Goal: Information Seeking & Learning: Learn about a topic

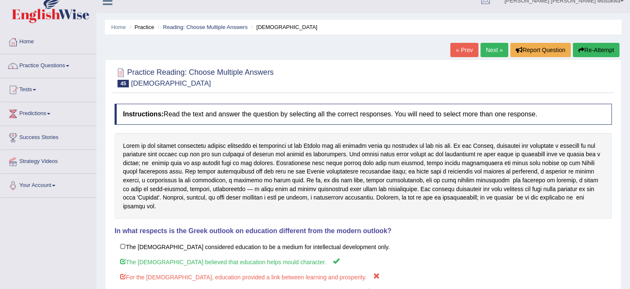
scroll to position [2, 0]
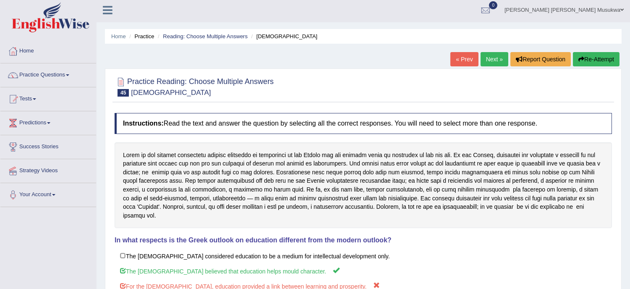
click at [597, 60] on button "Re-Attempt" at bounding box center [596, 59] width 47 height 14
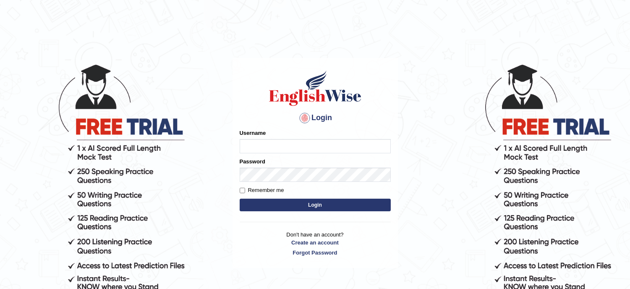
type input "musukwaluis1"
click at [330, 208] on button "Login" at bounding box center [315, 205] width 151 height 13
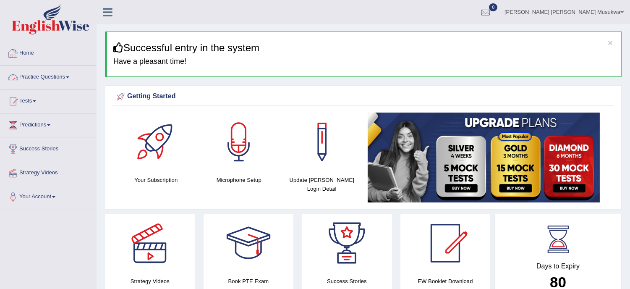
click at [48, 79] on link "Practice Questions" at bounding box center [48, 76] width 96 height 21
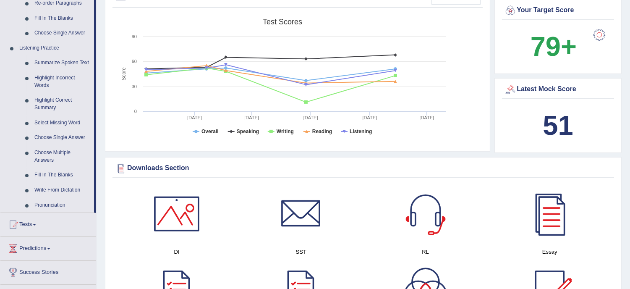
scroll to position [336, 0]
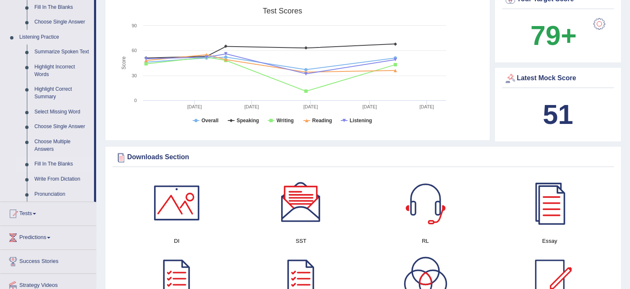
click at [53, 164] on link "Fill In The Blanks" at bounding box center [62, 164] width 63 height 15
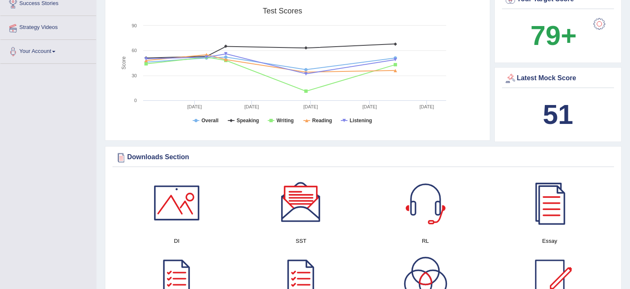
scroll to position [222, 0]
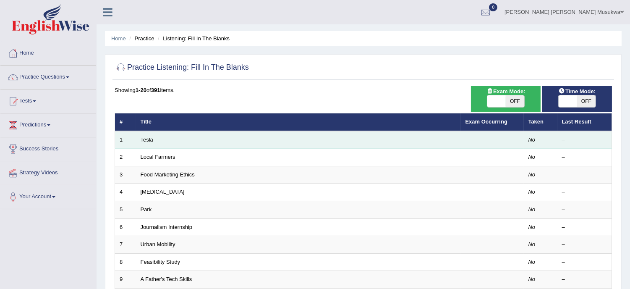
click at [158, 140] on td "Tesla" at bounding box center [298, 140] width 325 height 18
click at [150, 136] on link "Tesla" at bounding box center [147, 139] width 13 height 6
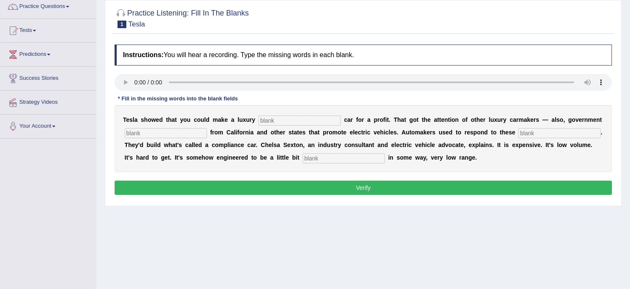
scroll to position [74, 0]
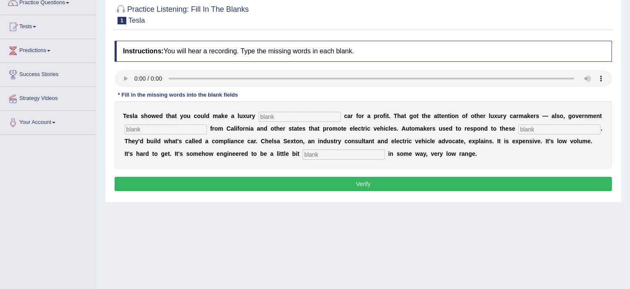
click at [278, 114] on input "text" at bounding box center [300, 117] width 82 height 10
click at [278, 114] on input "ele" at bounding box center [300, 117] width 82 height 10
type input "ele"
click at [154, 128] on input "text" at bounding box center [166, 129] width 82 height 10
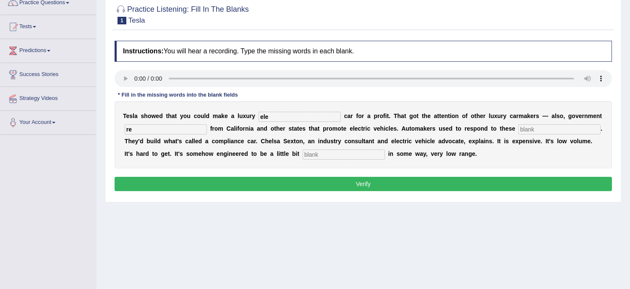
type input "re"
click at [535, 129] on input "text" at bounding box center [560, 129] width 82 height 10
type input "mada"
drag, startPoint x: 480, startPoint y: 123, endPoint x: 338, endPoint y: 142, distance: 143.6
click at [338, 142] on div "T e s l a s h o w e d t h a t y o u c o u l d m a k e a l u x u r y ele c a r f…" at bounding box center [364, 134] width 498 height 67
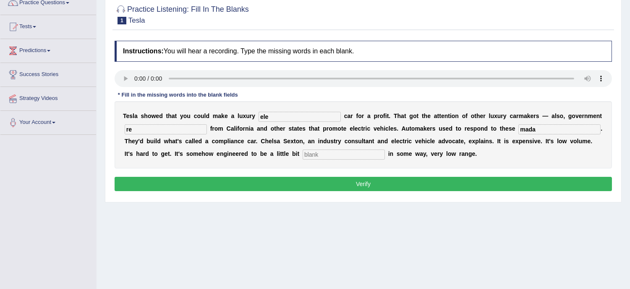
click at [309, 154] on input "text" at bounding box center [344, 155] width 82 height 10
type input "unatracte"
click at [131, 128] on input "re" at bounding box center [166, 129] width 82 height 10
type input "regulation"
click at [269, 117] on input "ele" at bounding box center [300, 117] width 82 height 10
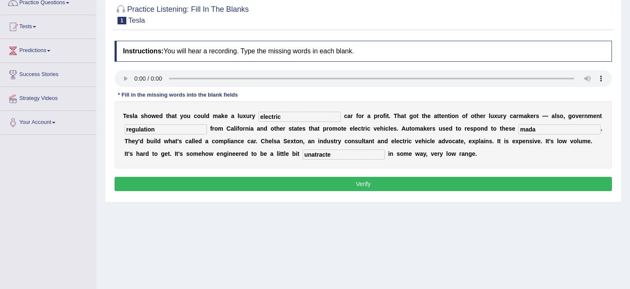
type input "electric"
click at [536, 129] on input "mada" at bounding box center [560, 129] width 82 height 10
type input "mandate"
click at [333, 153] on input "unatracte" at bounding box center [344, 155] width 82 height 10
click at [144, 271] on div "Home Practice Listening: Fill In The Blanks Tesla Next » Report Question Re-Att…" at bounding box center [364, 136] width 534 height 420
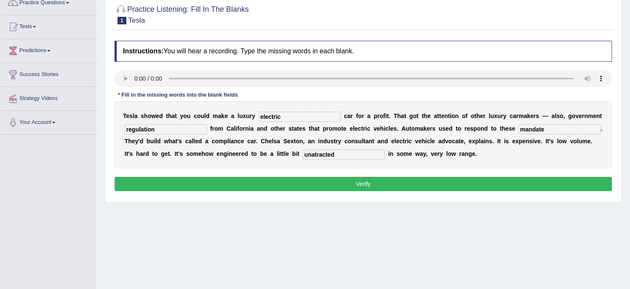
click at [316, 153] on input "unatracted" at bounding box center [344, 155] width 82 height 10
type input "unattracted"
click at [365, 186] on button "Verify" at bounding box center [364, 184] width 498 height 14
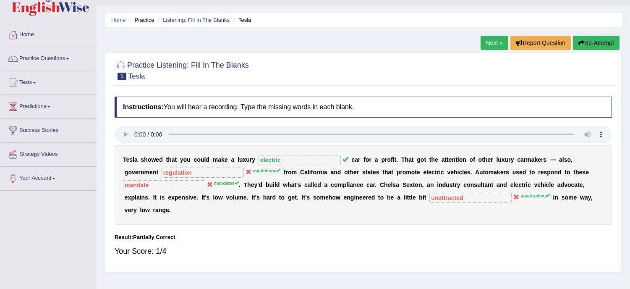
scroll to position [0, 0]
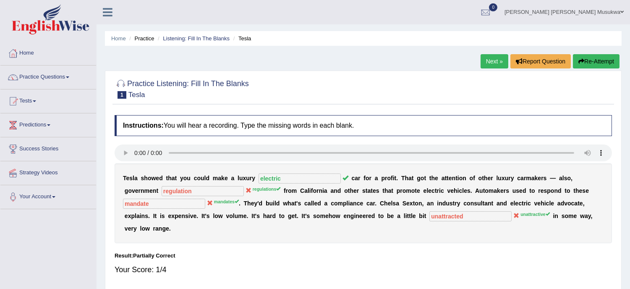
click at [599, 55] on button "Re-Attempt" at bounding box center [596, 61] width 47 height 14
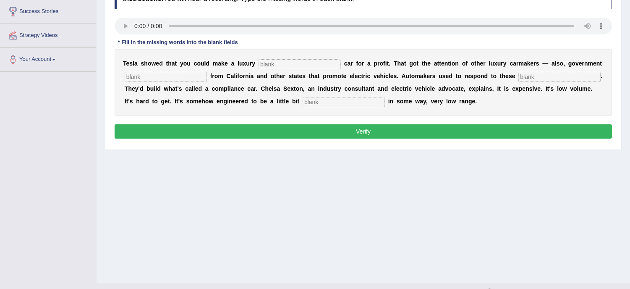
scroll to position [152, 0]
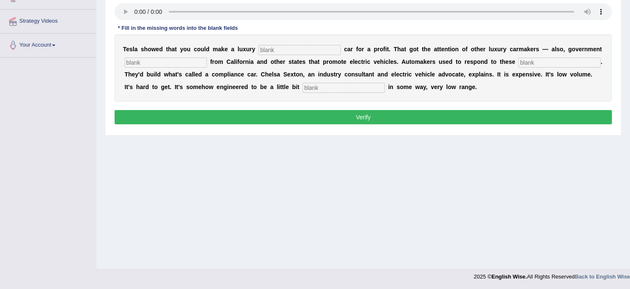
click at [305, 192] on div "Home Practice Listening: Fill In The Blanks Tesla You have already given partia…" at bounding box center [364, 58] width 534 height 420
click at [266, 46] on input "text" at bounding box center [300, 50] width 82 height 10
type input "electric"
click at [185, 66] on input "text" at bounding box center [166, 63] width 82 height 10
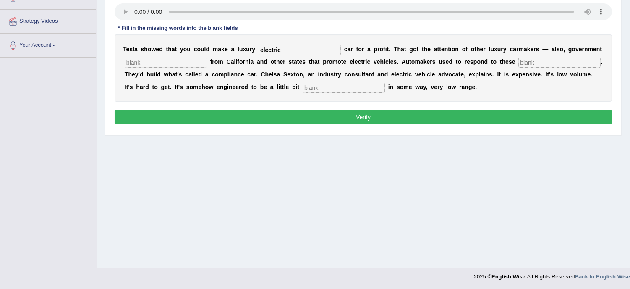
click at [185, 66] on input "text" at bounding box center [166, 63] width 82 height 10
type input "regulations"
click at [538, 60] on input "text" at bounding box center [560, 63] width 82 height 10
type input "mandates"
click at [368, 85] on input "text" at bounding box center [344, 88] width 82 height 10
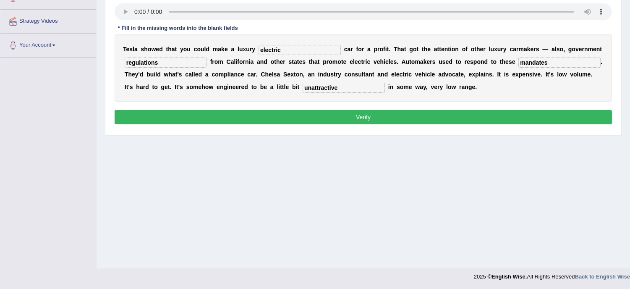
type input "unattractive"
click at [388, 142] on div "Home Practice Listening: Fill In The Blanks Tesla You have already given partia…" at bounding box center [364, 58] width 534 height 420
click at [390, 142] on div "Home Practice Listening: Fill In The Blanks Tesla You have already given partia…" at bounding box center [364, 58] width 534 height 420
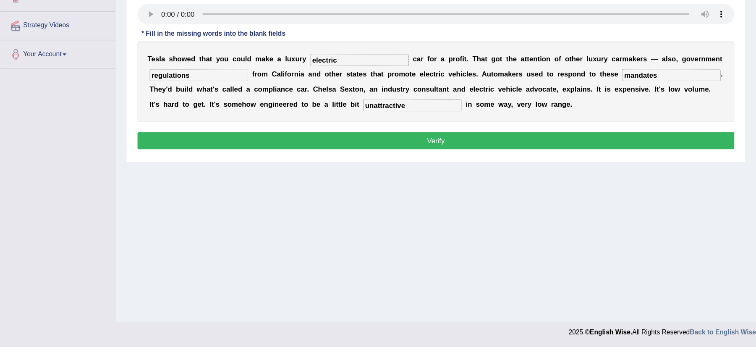
scroll to position [94, 0]
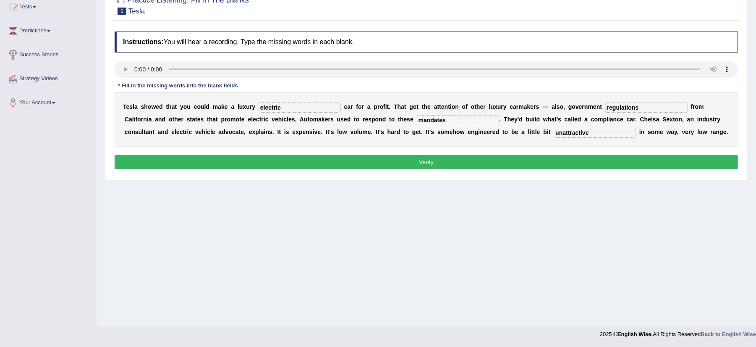
click at [420, 161] on button "Verify" at bounding box center [427, 162] width 624 height 14
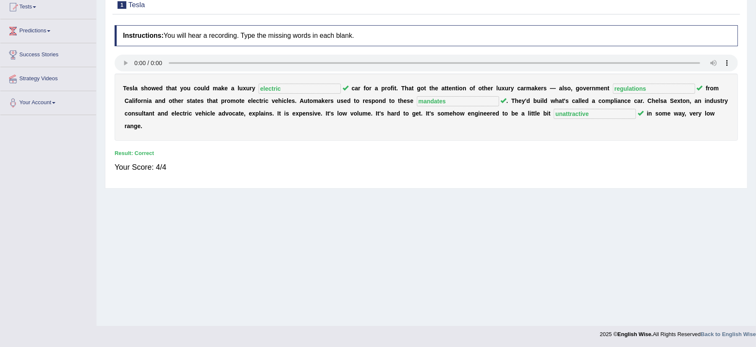
click at [630, 0] on html "Toggle navigation Home Practice Questions Speaking Practice Read Aloud Repeat S…" at bounding box center [378, 79] width 756 height 347
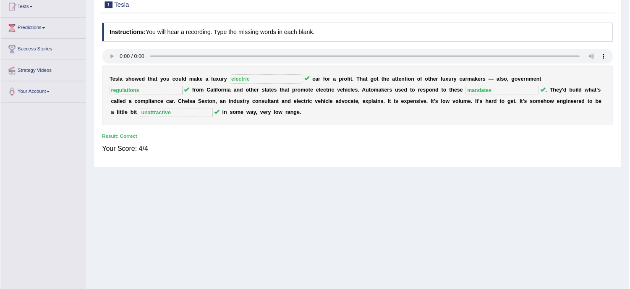
scroll to position [94, 0]
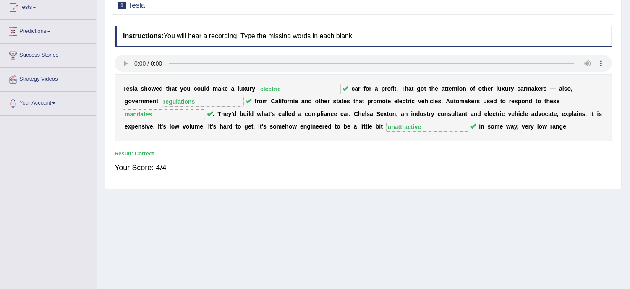
drag, startPoint x: 760, startPoint y: -1, endPoint x: 405, endPoint y: 208, distance: 411.7
click at [405, 208] on div "Home Practice Listening: Fill In The Blanks Tesla You have already given partia…" at bounding box center [364, 116] width 534 height 420
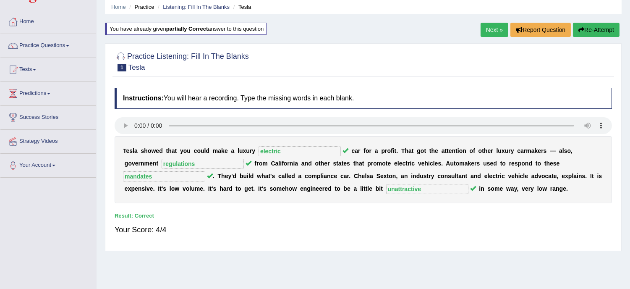
scroll to position [0, 0]
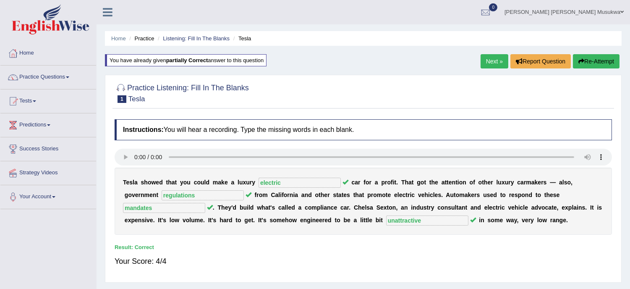
click at [486, 61] on link "Next »" at bounding box center [495, 61] width 28 height 14
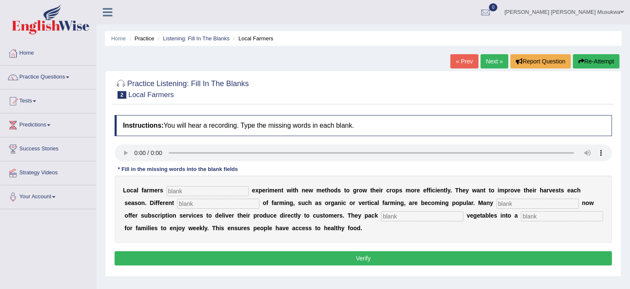
click at [196, 194] on input "text" at bounding box center [208, 191] width 82 height 10
type input "freq"
click at [194, 205] on input "text" at bounding box center [218, 204] width 82 height 10
type input "style"
click at [518, 203] on input "text" at bounding box center [538, 204] width 82 height 10
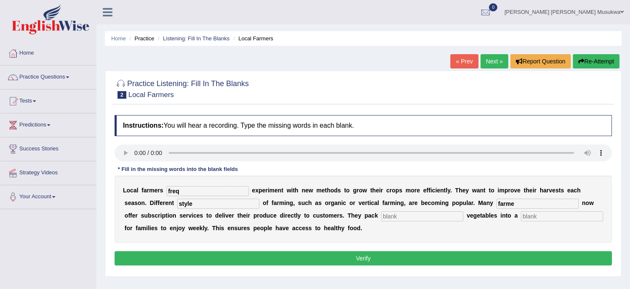
type input "farme"
click at [412, 215] on input "text" at bounding box center [422, 216] width 82 height 10
type input "fresh"
click at [514, 202] on input "farme" at bounding box center [538, 204] width 82 height 10
type input "farmers"
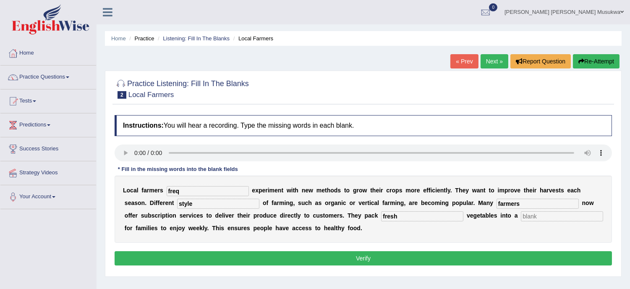
click at [183, 192] on input "freq" at bounding box center [208, 191] width 82 height 10
type input "frequenc"
click at [542, 213] on input "text" at bounding box center [562, 216] width 82 height 10
type input "box"
click at [195, 191] on input "frequenc" at bounding box center [208, 191] width 82 height 10
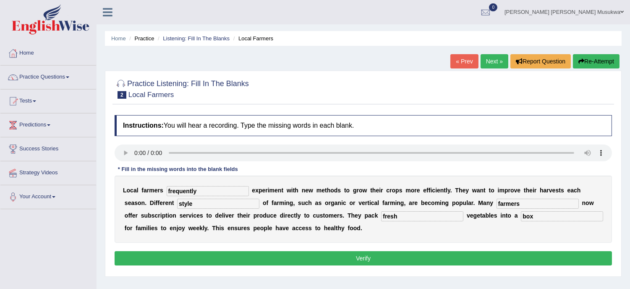
type input "frequently"
click at [192, 204] on input "style" at bounding box center [218, 204] width 82 height 10
click at [195, 207] on input "style" at bounding box center [218, 204] width 82 height 10
type input "styles"
click at [518, 205] on input "farmers" at bounding box center [538, 204] width 82 height 10
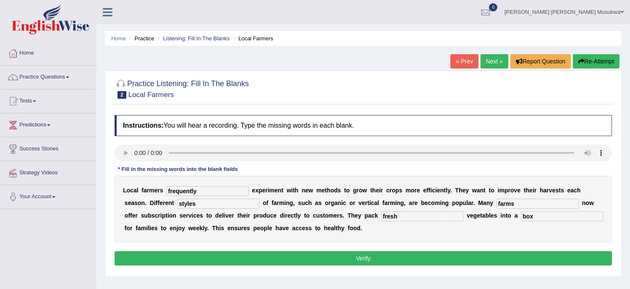
type input "farms"
click at [366, 258] on button "Verify" at bounding box center [364, 258] width 498 height 14
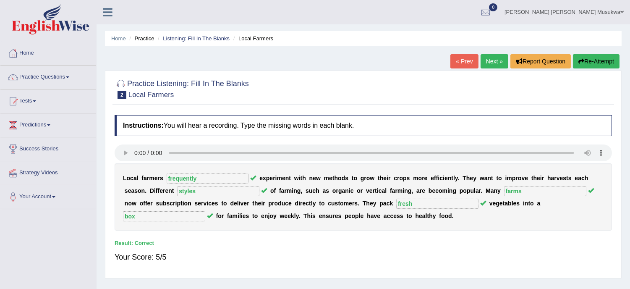
click at [486, 64] on link "Next »" at bounding box center [495, 61] width 28 height 14
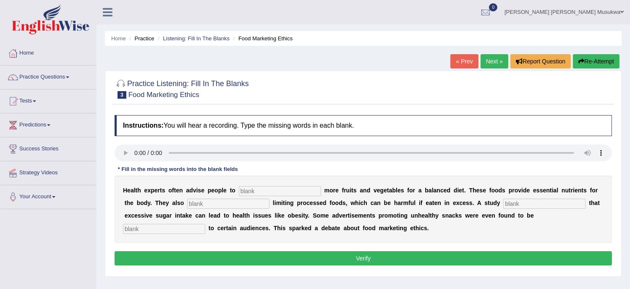
click at [261, 195] on input "text" at bounding box center [280, 191] width 82 height 10
type input "comsump"
click at [525, 204] on input "text" at bounding box center [545, 204] width 82 height 10
type input "demonstrates"
click at [209, 204] on input "text" at bounding box center [228, 204] width 82 height 10
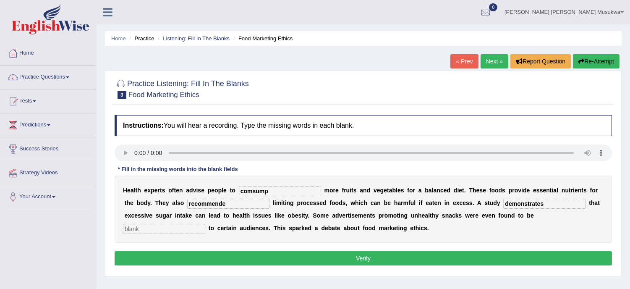
click at [209, 204] on input "recommende" at bounding box center [228, 204] width 82 height 10
type input "recommende"
click at [551, 204] on input "demonstrates" at bounding box center [545, 204] width 82 height 10
type input "d"
type input "dia"
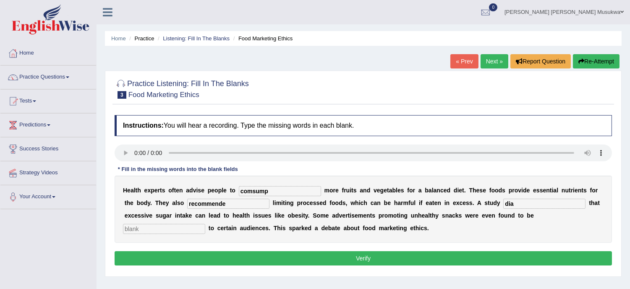
click at [457, 224] on div "H e a l t h e x p e r t s o f t e n a d v i s e p e o p l e t o comsump m o r e…" at bounding box center [364, 209] width 498 height 67
click at [329, 229] on b "b" at bounding box center [330, 228] width 4 height 7
click at [152, 228] on input "text" at bounding box center [164, 229] width 82 height 10
type input "offences"
click at [514, 203] on input "dia" at bounding box center [545, 204] width 82 height 10
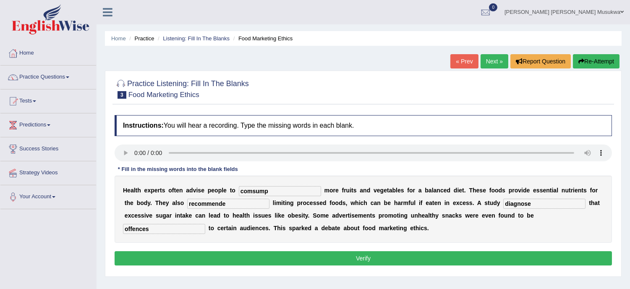
type input "diagnose"
click at [230, 207] on input "recommende" at bounding box center [228, 204] width 82 height 10
type input "recommended"
click at [269, 191] on input "comsump" at bounding box center [280, 191] width 82 height 10
type input "comsume"
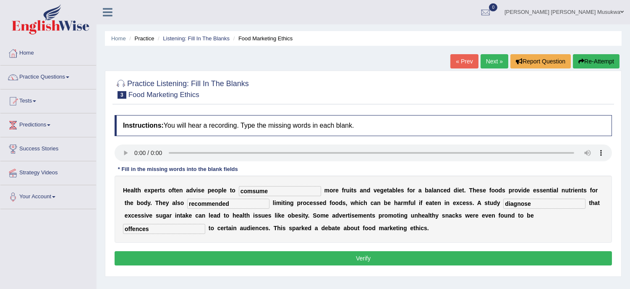
click at [531, 202] on input "diagnose" at bounding box center [545, 204] width 82 height 10
type input "diagnosed"
click at [337, 255] on button "Verify" at bounding box center [364, 258] width 498 height 14
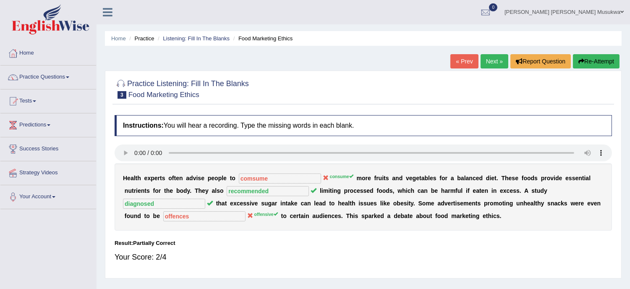
click at [594, 56] on button "Re-Attempt" at bounding box center [596, 61] width 47 height 14
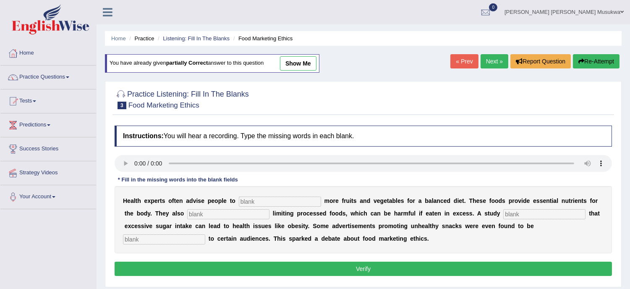
click at [255, 205] on input "text" at bounding box center [280, 202] width 82 height 10
type input "cunsume"
click at [240, 212] on input "text" at bounding box center [228, 214] width 82 height 10
type input "recommended"
click at [526, 215] on input "text" at bounding box center [545, 214] width 82 height 10
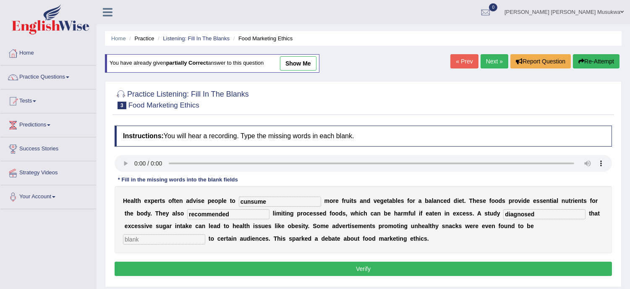
type input "diagnosed"
click at [168, 237] on input "text" at bounding box center [164, 239] width 82 height 10
type input "offensive"
click at [316, 265] on button "Verify" at bounding box center [364, 269] width 498 height 14
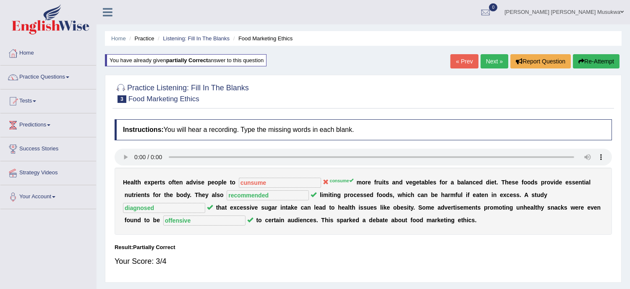
click at [605, 60] on button "Re-Attempt" at bounding box center [596, 61] width 47 height 14
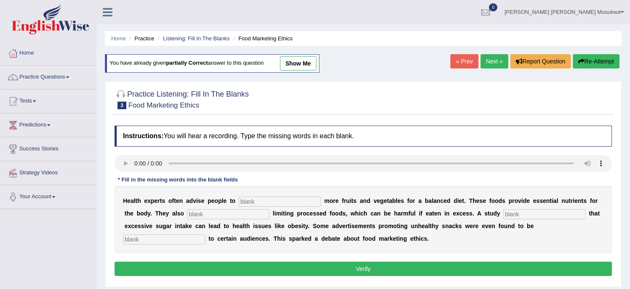
click at [249, 202] on input "text" at bounding box center [280, 202] width 82 height 10
type input "consume"
click at [244, 213] on input "text" at bounding box center [228, 214] width 82 height 10
type input "recommended"
click at [511, 215] on input "text" at bounding box center [545, 214] width 82 height 10
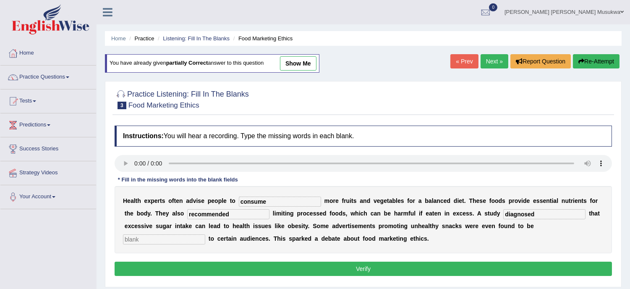
type input "diagnosed"
click at [147, 242] on input "text" at bounding box center [164, 239] width 82 height 10
type input "offensive"
click at [357, 271] on button "Verify" at bounding box center [364, 269] width 498 height 14
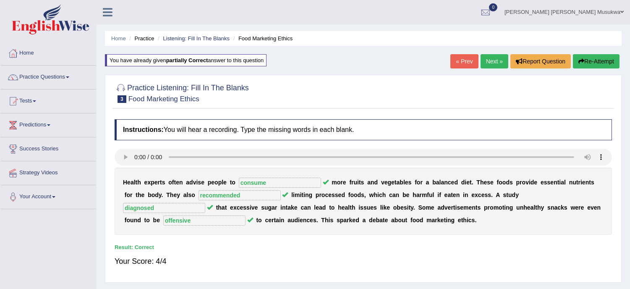
click at [489, 60] on link "Next »" at bounding box center [495, 61] width 28 height 14
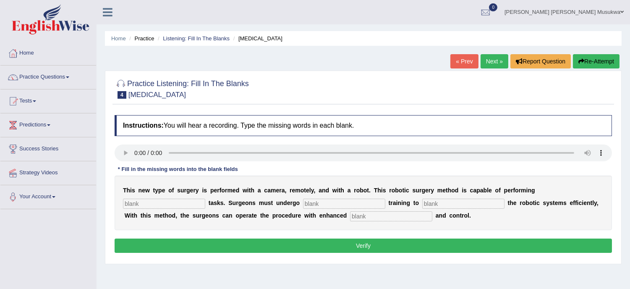
click at [148, 200] on input "text" at bounding box center [164, 204] width 82 height 10
type input "compl"
click at [312, 206] on input "text" at bounding box center [344, 204] width 82 height 10
type input "new"
click at [430, 202] on input "text" at bounding box center [464, 204] width 82 height 10
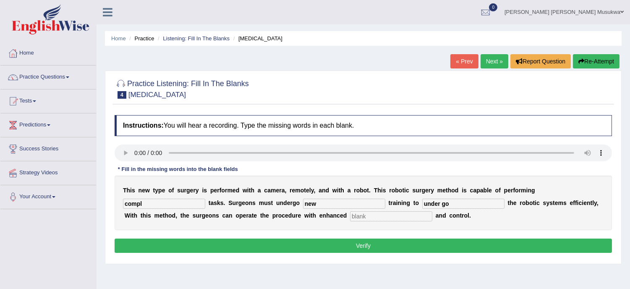
type input "under go"
click at [148, 206] on input "compl" at bounding box center [164, 204] width 82 height 10
type input "complex"
click at [367, 216] on input "text" at bounding box center [391, 216] width 82 height 10
click at [467, 202] on input "under go" at bounding box center [464, 204] width 82 height 10
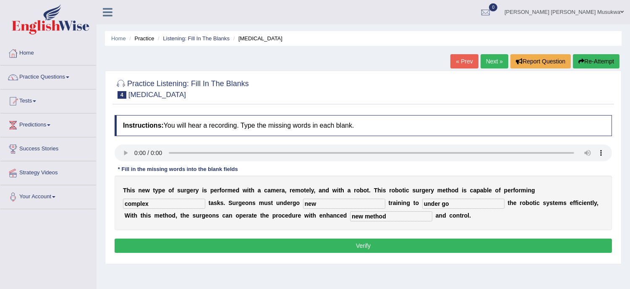
click at [389, 217] on input "new method" at bounding box center [391, 216] width 82 height 10
type input "n"
type input "position"
click at [454, 203] on input "under go" at bounding box center [464, 204] width 82 height 10
type input "u"
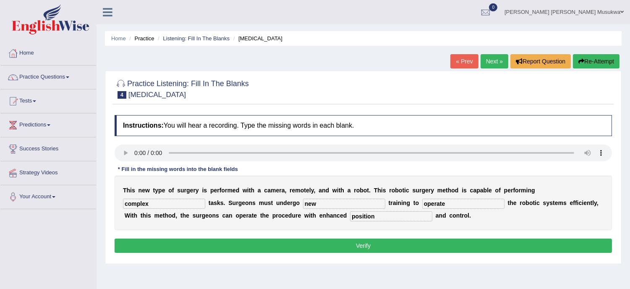
type input "operate"
click at [367, 244] on button "Verify" at bounding box center [364, 246] width 498 height 14
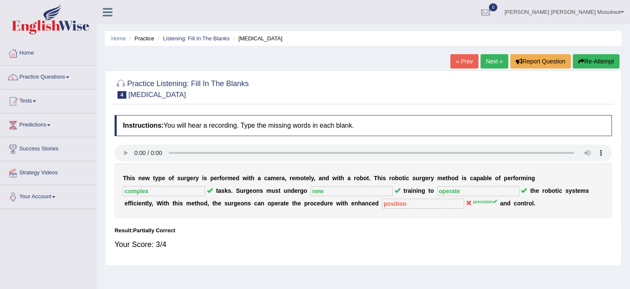
click at [593, 60] on button "Re-Attempt" at bounding box center [596, 61] width 47 height 14
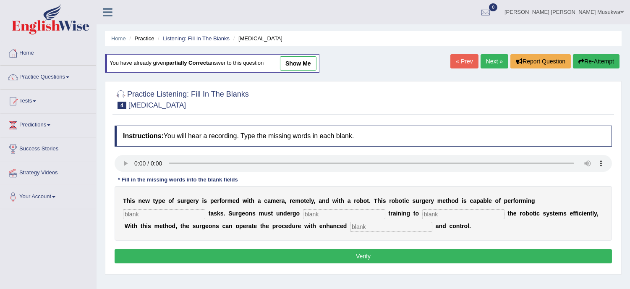
click at [159, 218] on input "text" at bounding box center [164, 214] width 82 height 10
type input "conplex"
click at [313, 210] on input "text" at bounding box center [344, 214] width 82 height 10
type input "new"
click at [446, 209] on input "text" at bounding box center [464, 214] width 82 height 10
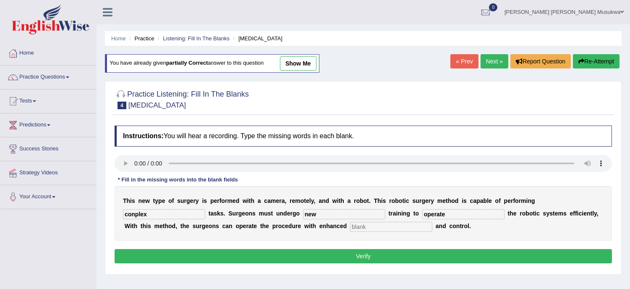
type input "operate"
click at [383, 228] on input "text" at bounding box center [391, 227] width 82 height 10
type input "precision"
click at [377, 255] on button "Verify" at bounding box center [364, 256] width 498 height 14
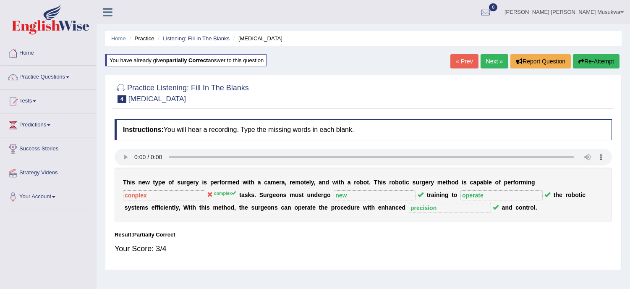
click at [595, 63] on button "Re-Attempt" at bounding box center [596, 61] width 47 height 14
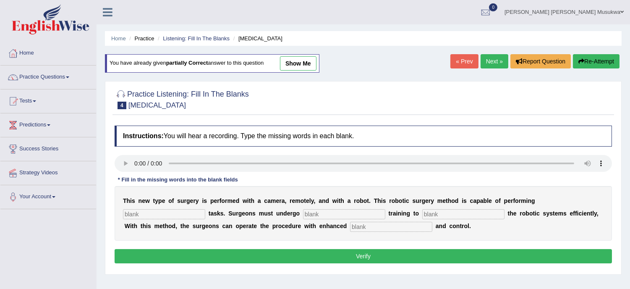
click at [181, 210] on input "text" at bounding box center [164, 214] width 82 height 10
type input "complex"
click at [329, 213] on input "text" at bounding box center [344, 214] width 82 height 10
type input "new"
click at [441, 213] on input "text" at bounding box center [464, 214] width 82 height 10
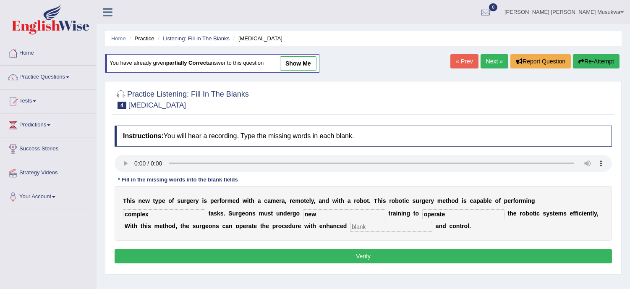
type input "operate"
click at [383, 230] on input "text" at bounding box center [391, 227] width 82 height 10
type input "precision"
click at [362, 257] on button "Verify" at bounding box center [364, 256] width 498 height 14
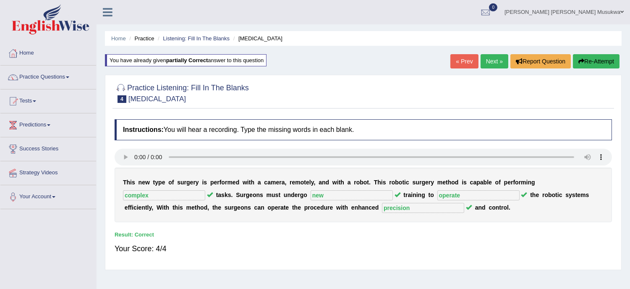
click at [488, 56] on link "Next »" at bounding box center [495, 61] width 28 height 14
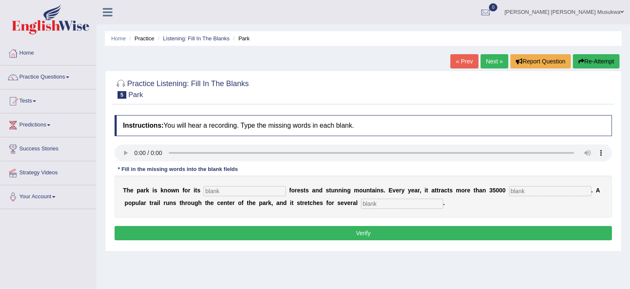
click at [226, 190] on input "text" at bounding box center [245, 191] width 82 height 10
type input "unite"
click at [529, 192] on input "text" at bounding box center [550, 191] width 82 height 10
click at [373, 202] on input "text" at bounding box center [402, 204] width 82 height 10
type input "miles"
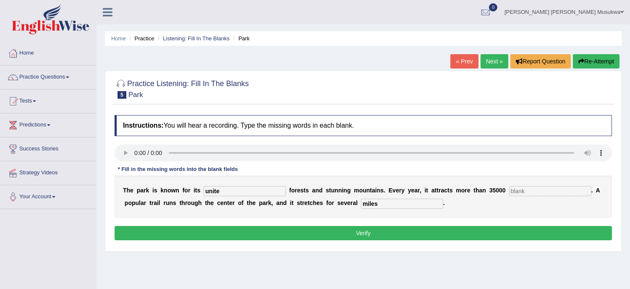
click at [527, 191] on input "text" at bounding box center [550, 191] width 82 height 10
type input "vistors"
click at [223, 191] on input "unite" at bounding box center [245, 191] width 82 height 10
type input "unique"
click at [360, 232] on button "Verify" at bounding box center [364, 233] width 498 height 14
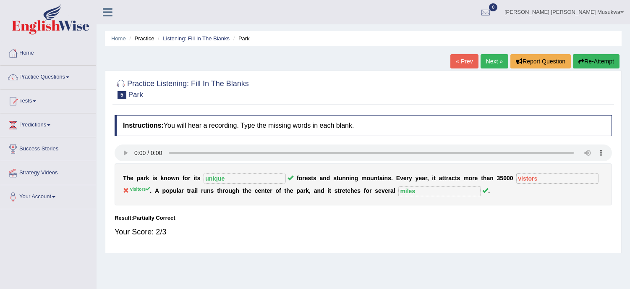
click at [593, 61] on button "Re-Attempt" at bounding box center [596, 61] width 47 height 14
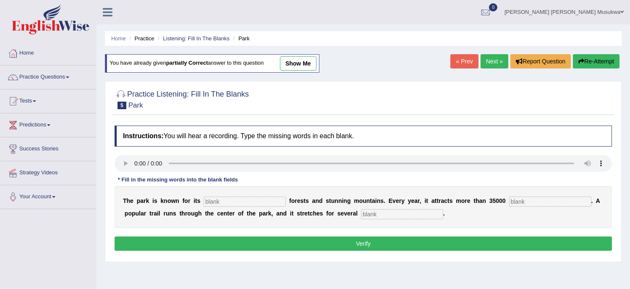
click at [228, 199] on input "text" at bounding box center [245, 202] width 82 height 10
type input "unique"
click at [527, 199] on input "text" at bounding box center [550, 202] width 82 height 10
type input "visitors"
click at [381, 215] on input "text" at bounding box center [402, 214] width 82 height 10
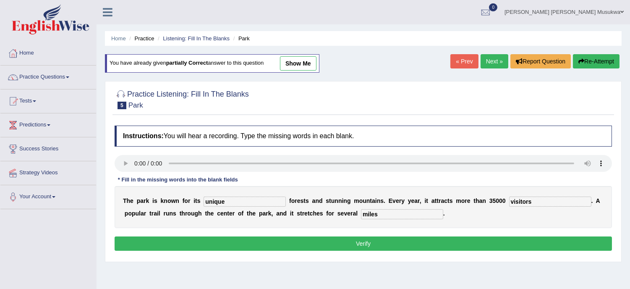
type input "miles"
click at [358, 242] on button "Verify" at bounding box center [364, 243] width 498 height 14
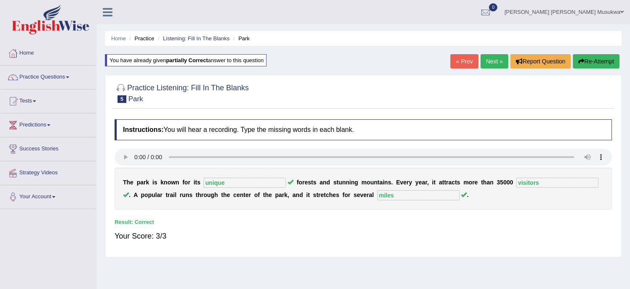
click at [493, 59] on link "Next »" at bounding box center [495, 61] width 28 height 14
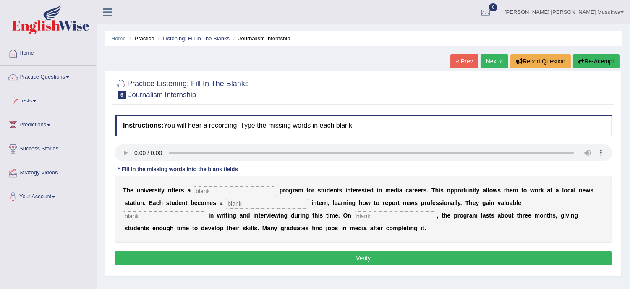
click at [218, 195] on input "text" at bounding box center [235, 191] width 82 height 10
type input "placement"
click at [243, 202] on input "text" at bounding box center [267, 204] width 82 height 10
click at [241, 200] on input "text" at bounding box center [267, 204] width 82 height 10
type input "gen"
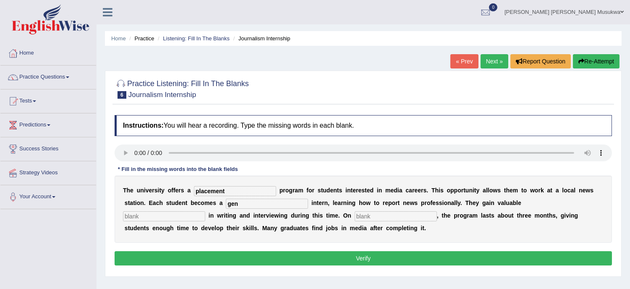
click at [171, 215] on input "text" at bounding box center [164, 216] width 82 height 10
type input "exper"
click at [362, 216] on input "text" at bounding box center [396, 216] width 82 height 10
type input "averages"
click at [144, 215] on input "exper" at bounding box center [164, 216] width 82 height 10
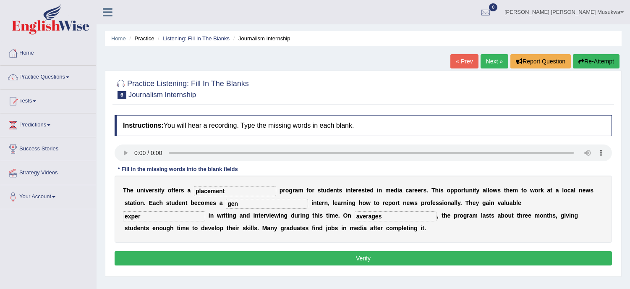
click at [240, 203] on input "gen" at bounding box center [267, 204] width 82 height 10
click at [257, 203] on input "genalist" at bounding box center [267, 204] width 82 height 10
type input "g"
type input "journalists"
click at [145, 217] on input "exper" at bounding box center [164, 216] width 82 height 10
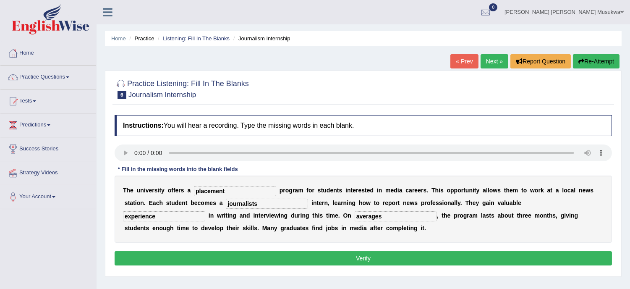
type input "experience"
click at [383, 216] on input "averages" at bounding box center [396, 216] width 82 height 10
type input "average"
click at [367, 256] on button "Verify" at bounding box center [364, 258] width 498 height 14
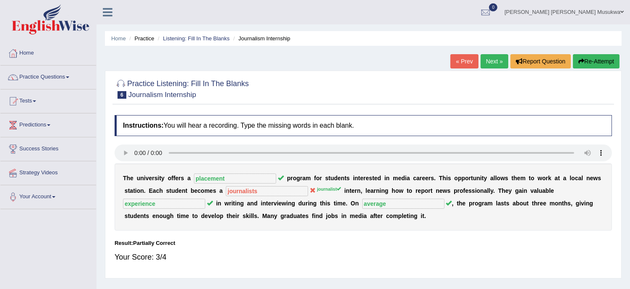
click at [601, 60] on button "Re-Attempt" at bounding box center [596, 61] width 47 height 14
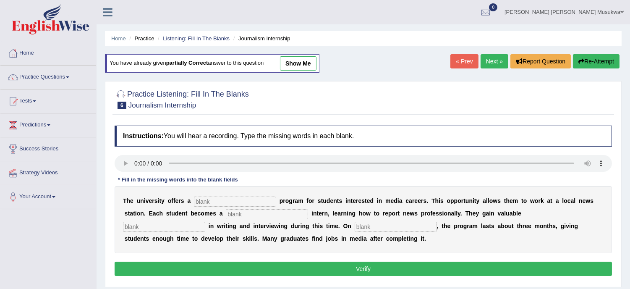
click at [230, 203] on input "text" at bounding box center [235, 202] width 82 height 10
type input "placement"
click at [237, 216] on input "text" at bounding box center [267, 214] width 82 height 10
type input "journalist"
click at [191, 228] on input "text" at bounding box center [164, 227] width 82 height 10
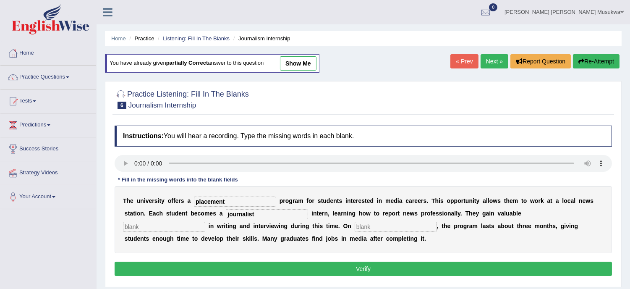
click at [191, 228] on input "text" at bounding box center [164, 227] width 82 height 10
type input "experience"
click at [375, 226] on input "text" at bounding box center [396, 227] width 82 height 10
type input "average"
click at [322, 270] on button "Verify" at bounding box center [364, 269] width 498 height 14
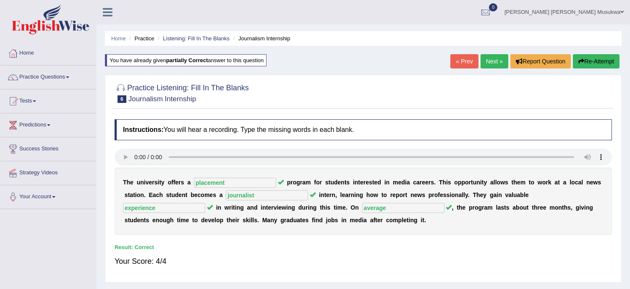
click at [492, 60] on link "Next »" at bounding box center [495, 61] width 28 height 14
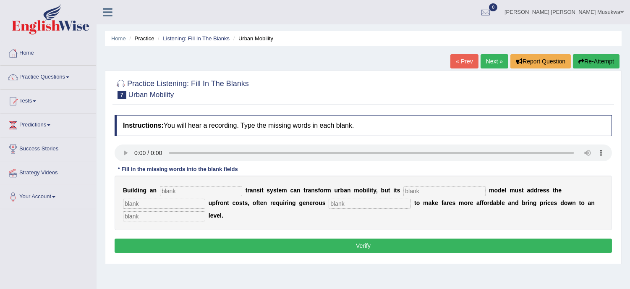
click at [172, 189] on input "text" at bounding box center [201, 191] width 82 height 10
type input "underground"
click at [171, 217] on input "text" at bounding box center [164, 216] width 82 height 10
type input "average"
click at [205, 205] on b at bounding box center [206, 202] width 3 height 7
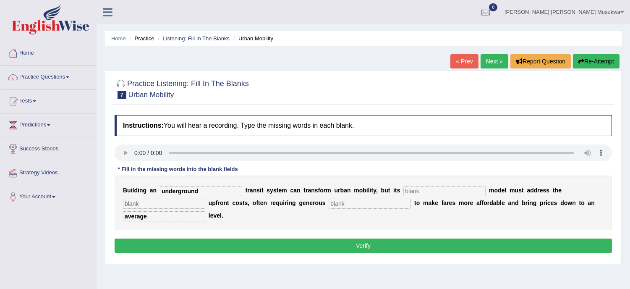
click at [432, 188] on input "text" at bounding box center [445, 191] width 82 height 10
click at [411, 189] on input "text" at bounding box center [445, 191] width 82 height 10
click at [416, 190] on input "text" at bounding box center [445, 191] width 82 height 10
type input "pricising"
click at [166, 203] on input "text" at bounding box center [164, 204] width 82 height 10
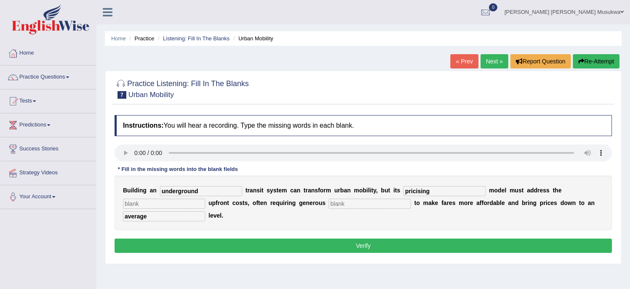
click at [154, 205] on input "text" at bounding box center [164, 204] width 82 height 10
click at [136, 200] on input "text" at bounding box center [164, 204] width 82 height 10
click at [133, 204] on input "text" at bounding box center [164, 204] width 82 height 10
type input "expense"
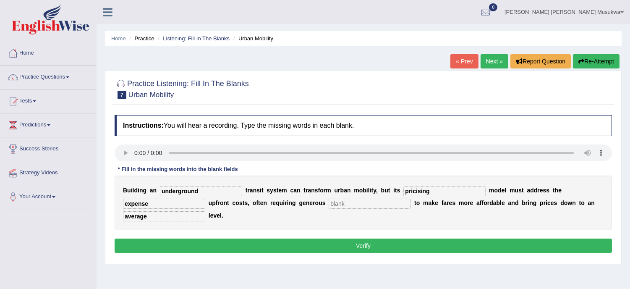
click at [370, 217] on div "B u i l d i n g a n underground t r a n s i t s y s t e m c a n t r a n s f o r…" at bounding box center [364, 203] width 498 height 55
click at [338, 203] on input "text" at bounding box center [370, 204] width 82 height 10
type input "subceeds"
click at [342, 246] on button "Verify" at bounding box center [364, 246] width 498 height 14
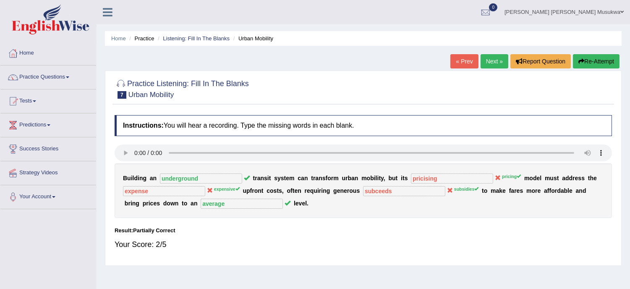
drag, startPoint x: 346, startPoint y: 223, endPoint x: 413, endPoint y: 216, distance: 67.2
click at [413, 216] on div "Instructions: You will hear a recording. Type the missing words in each blank. …" at bounding box center [364, 186] width 502 height 150
click at [597, 57] on button "Re-Attempt" at bounding box center [596, 61] width 47 height 14
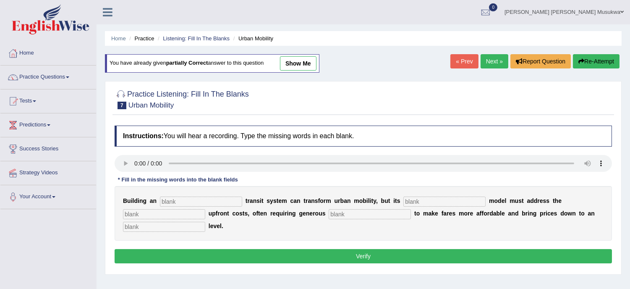
click at [173, 199] on input "text" at bounding box center [201, 202] width 82 height 10
type input "underground"
click at [429, 199] on input "text" at bounding box center [445, 202] width 82 height 10
type input "pricing"
click at [169, 214] on input "text" at bounding box center [164, 214] width 82 height 10
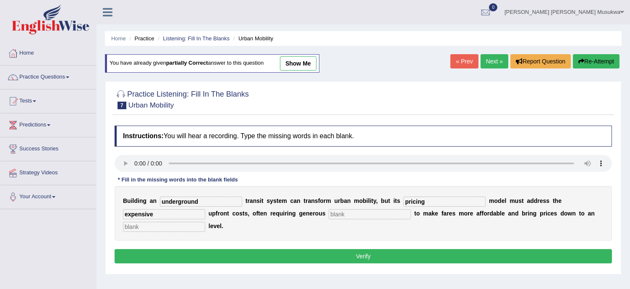
type input "expensive"
click at [357, 212] on input "text" at bounding box center [370, 214] width 82 height 10
drag, startPoint x: 357, startPoint y: 212, endPoint x: 281, endPoint y: 217, distance: 77.1
click at [281, 217] on div "B u i l d i n g a n underground t r a n s i t s y s t e m c a n t r a n s f o r…" at bounding box center [364, 213] width 498 height 55
type input "subsidies"
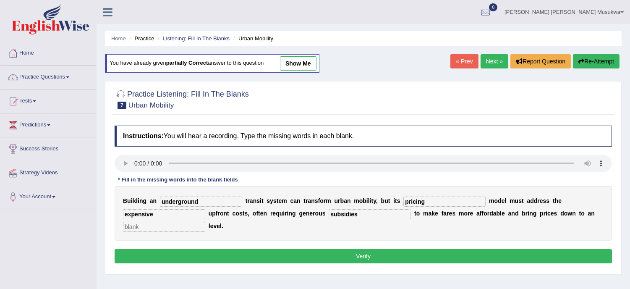
click at [195, 224] on input "text" at bounding box center [164, 227] width 82 height 10
type input "average"
click at [365, 254] on button "Verify" at bounding box center [364, 256] width 498 height 14
